Goal: Check status: Check status

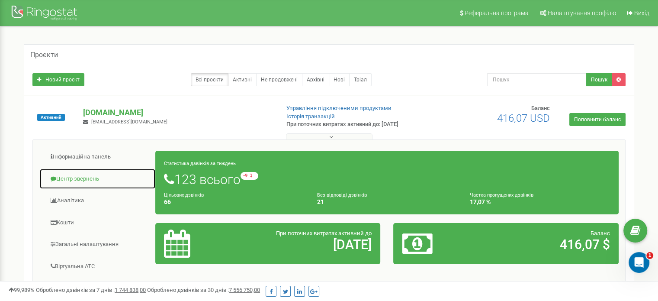
click at [87, 178] on link "Центр звернень" at bounding box center [97, 178] width 116 height 21
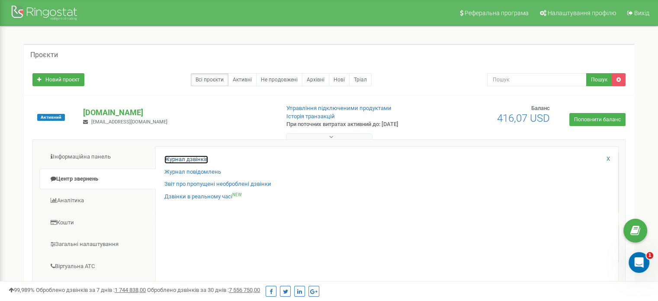
click at [175, 158] on link "Журнал дзвінків" at bounding box center [186, 159] width 44 height 8
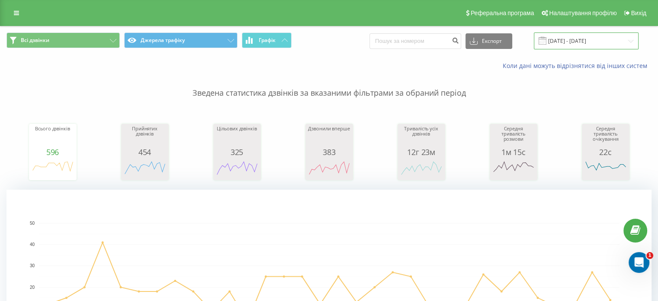
click at [576, 38] on input "20.07.2025 - 20.08.2025" at bounding box center [586, 40] width 105 height 17
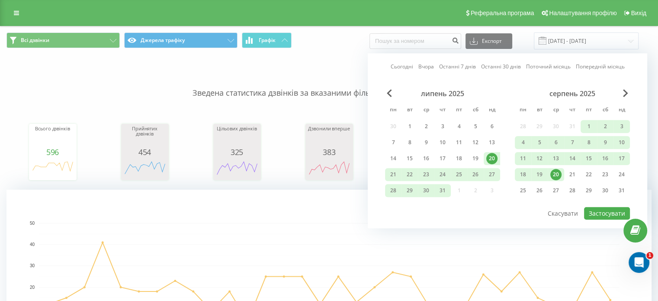
click at [559, 172] on div "20" at bounding box center [555, 174] width 11 height 11
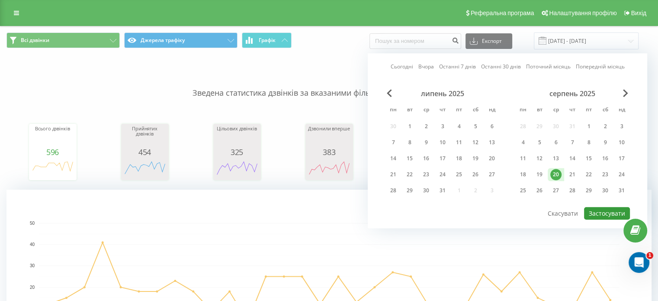
click at [607, 209] on button "Застосувати" at bounding box center [607, 213] width 46 height 13
type input "20.08.2025 - 20.08.2025"
click at [0, 0] on div at bounding box center [0, 0] width 0 height 0
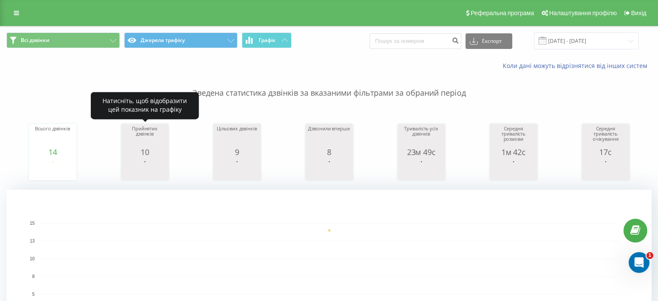
click at [158, 159] on icon "A chart." at bounding box center [144, 169] width 43 height 26
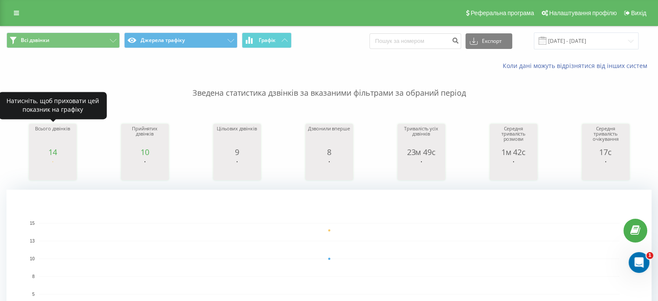
click at [67, 162] on rect "A chart." at bounding box center [52, 169] width 43 height 16
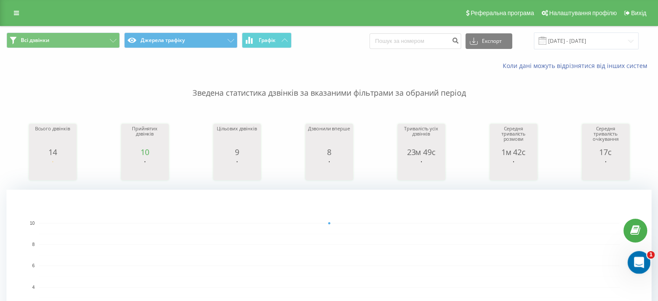
click at [628, 263] on div "Открыть службу сообщений Intercom" at bounding box center [638, 261] width 29 height 29
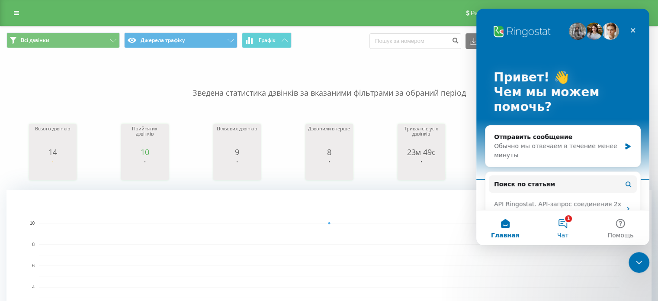
click at [567, 228] on button "1 Чат" at bounding box center [563, 227] width 58 height 35
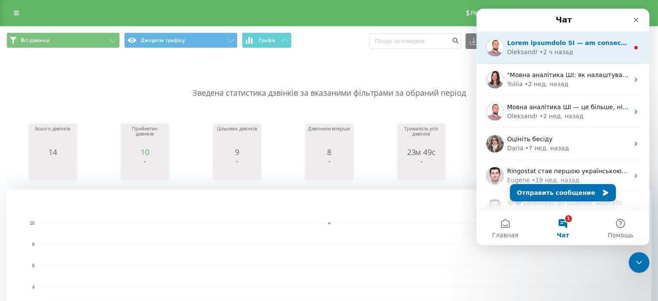
click at [546, 53] on div "• 2 ч назад" at bounding box center [557, 52] width 34 height 9
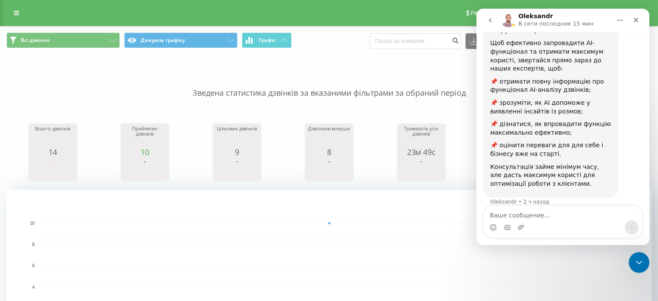
scroll to position [153, 0]
click at [634, 19] on icon "Закрыть" at bounding box center [636, 19] width 7 height 7
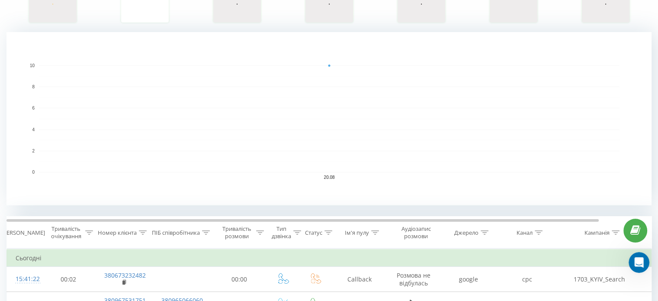
scroll to position [216, 0]
